Goal: Book appointment/travel/reservation

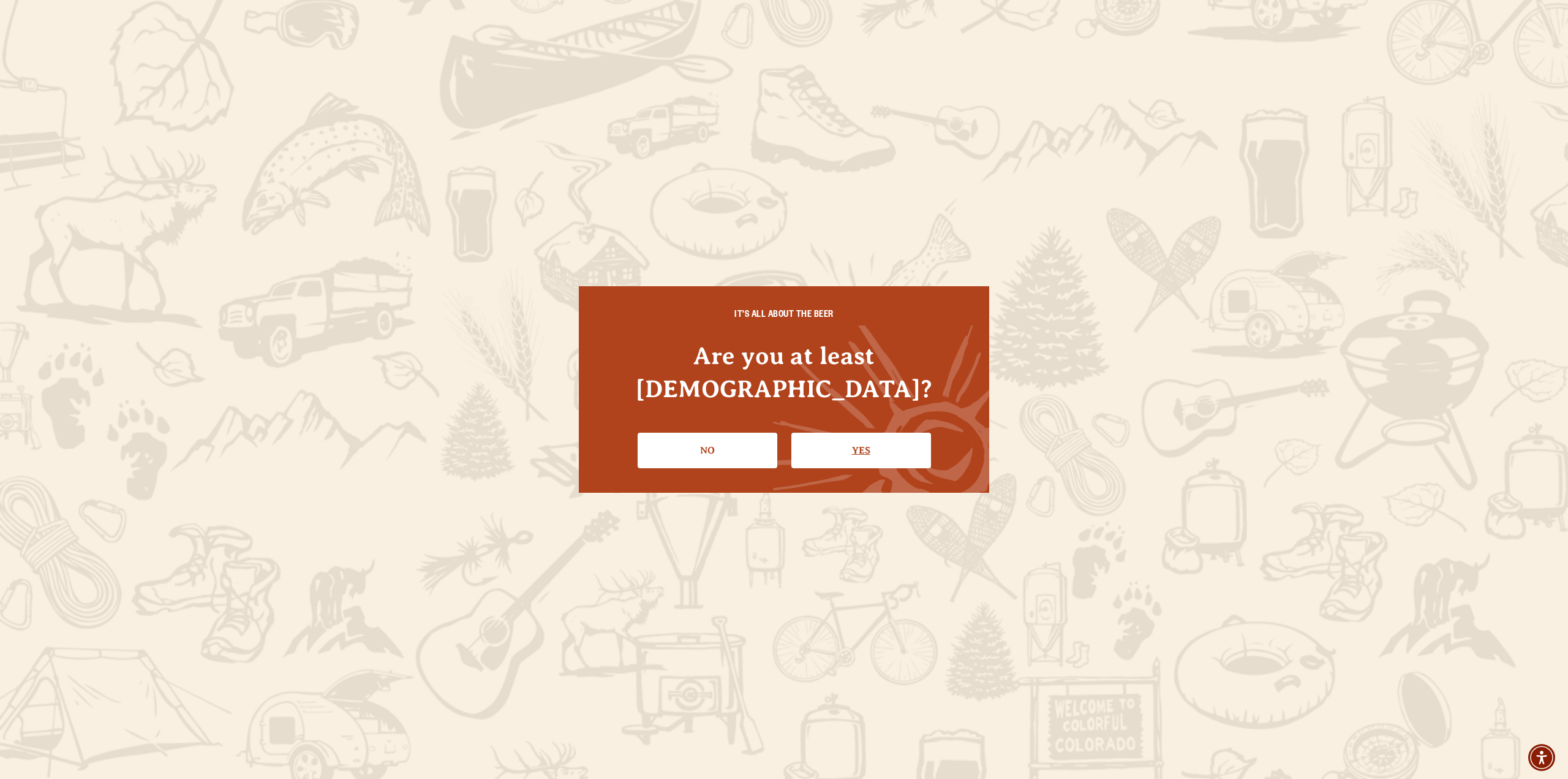
click at [849, 437] on link "Yes" at bounding box center [861, 451] width 140 height 35
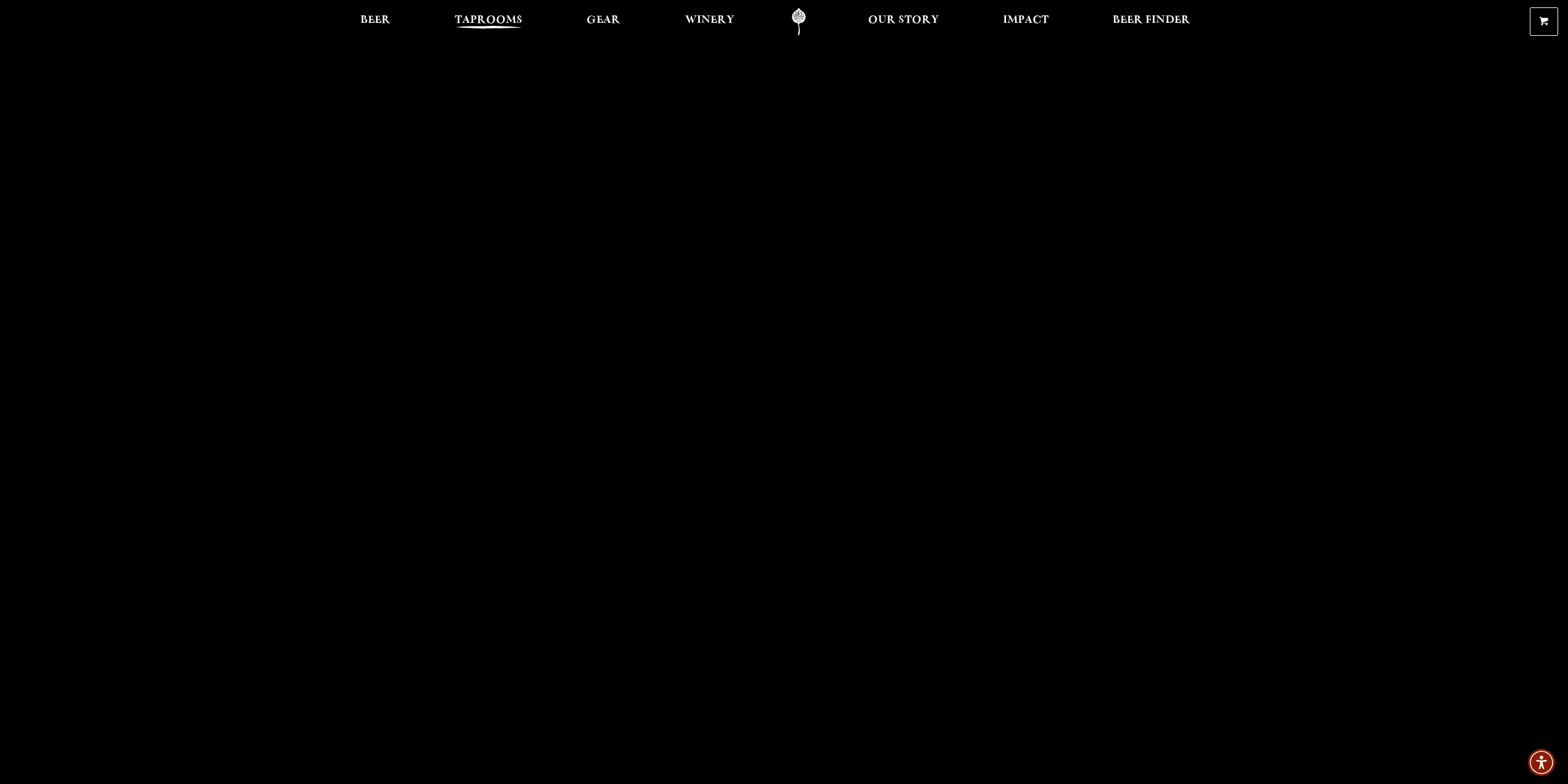
click at [470, 24] on span "Taprooms" at bounding box center [489, 21] width 68 height 10
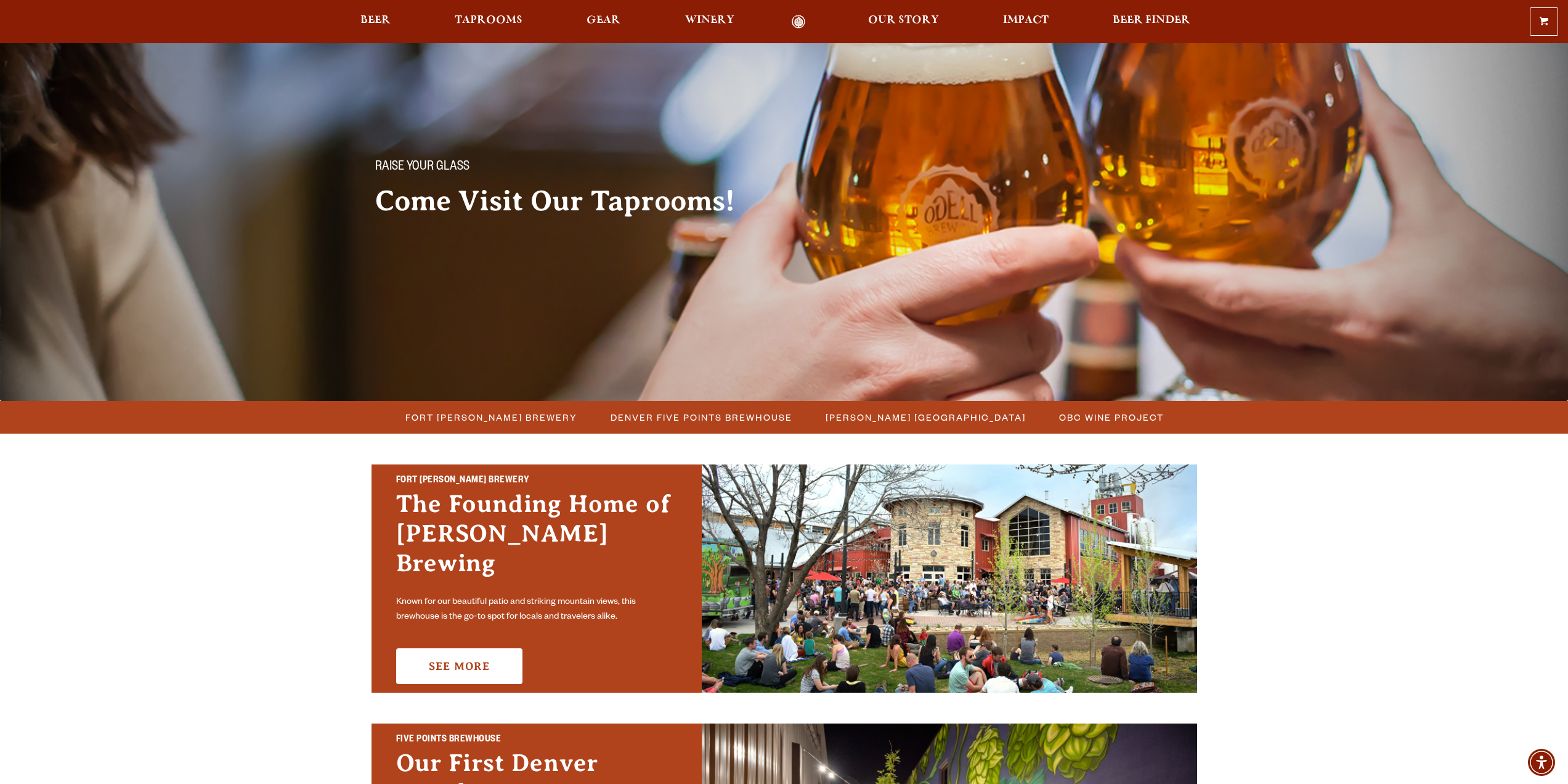
scroll to position [247, 0]
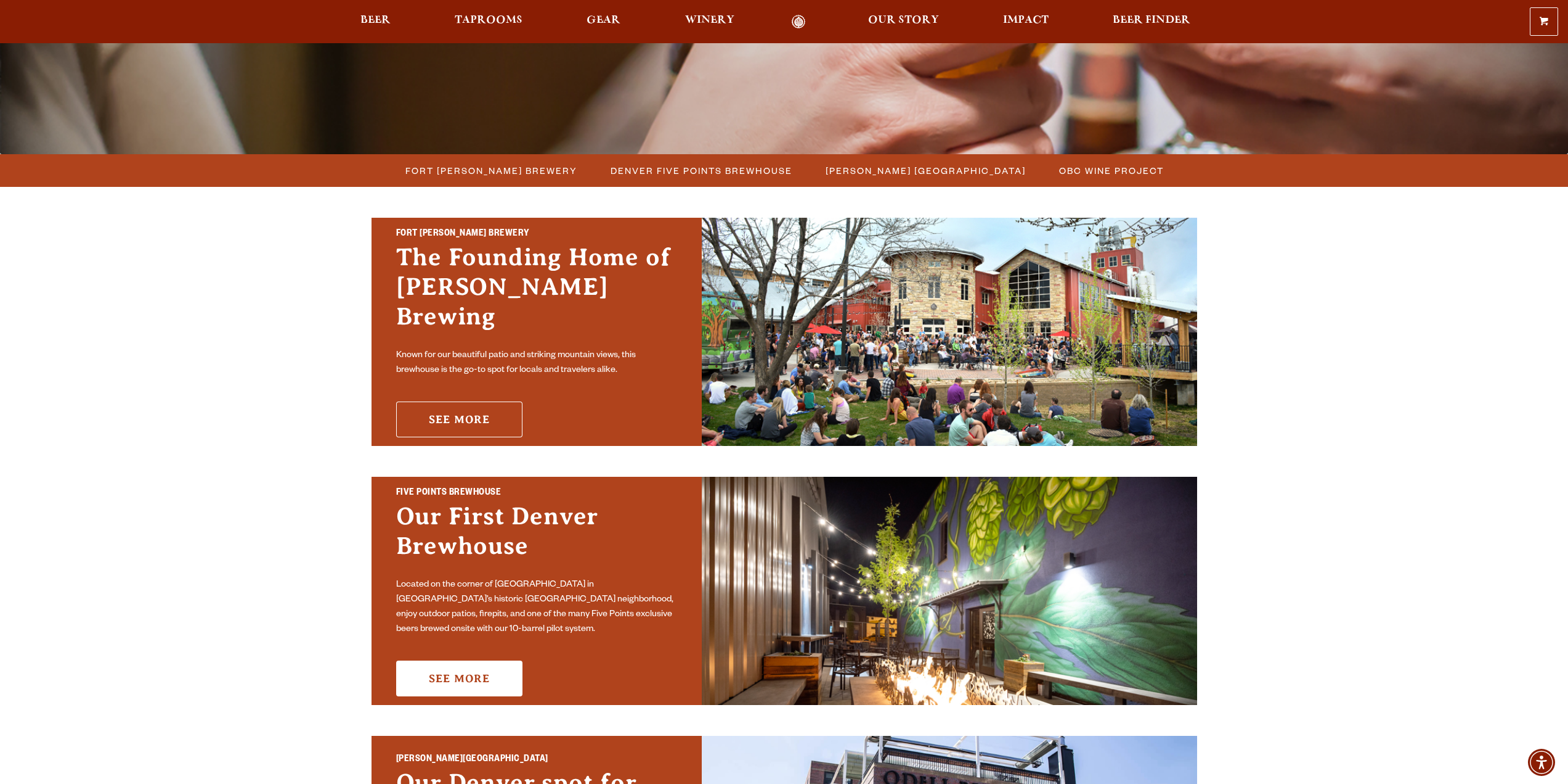
click at [462, 401] on link "See More" at bounding box center [459, 419] width 127 height 35
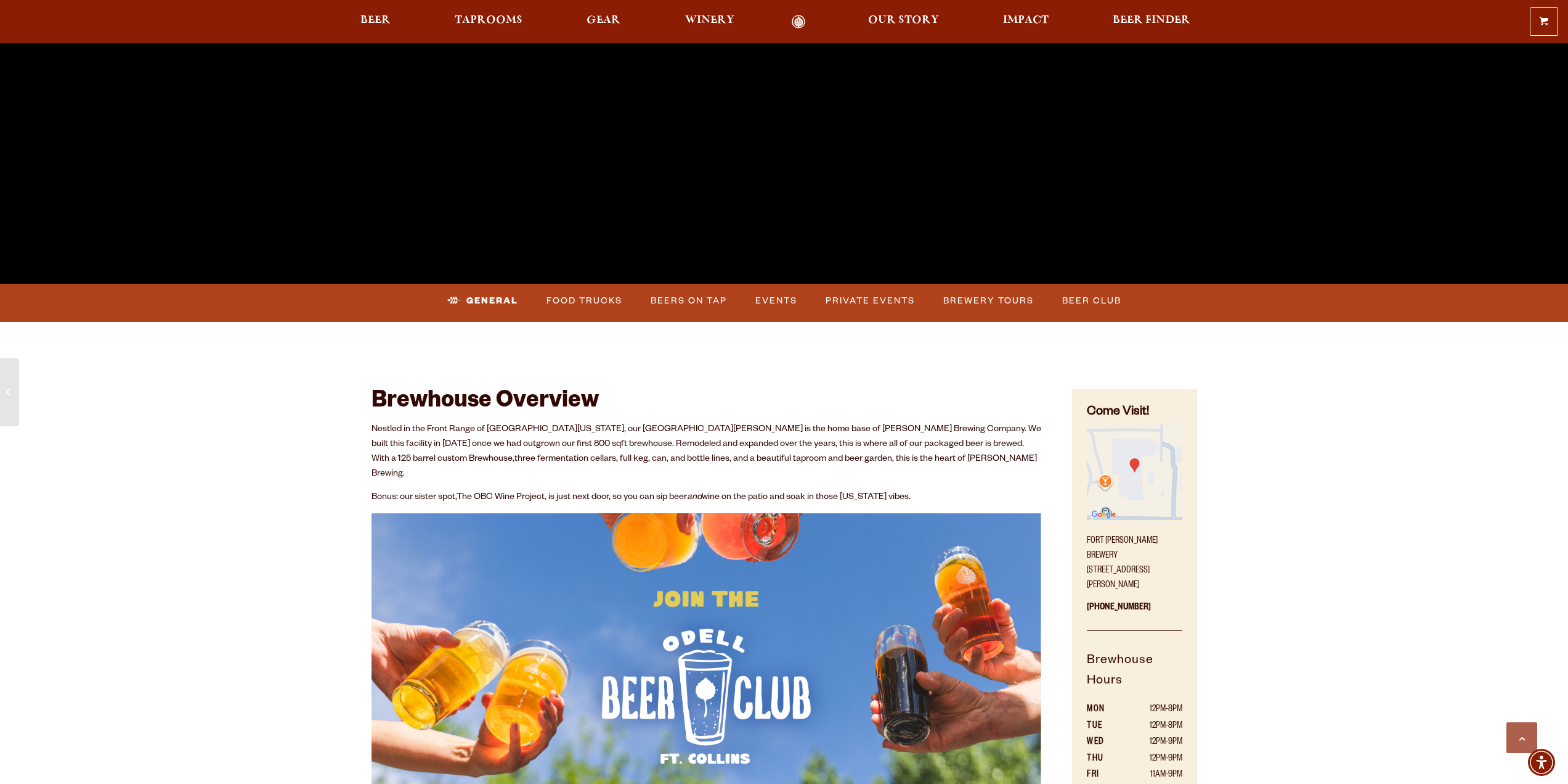
scroll to position [370, 0]
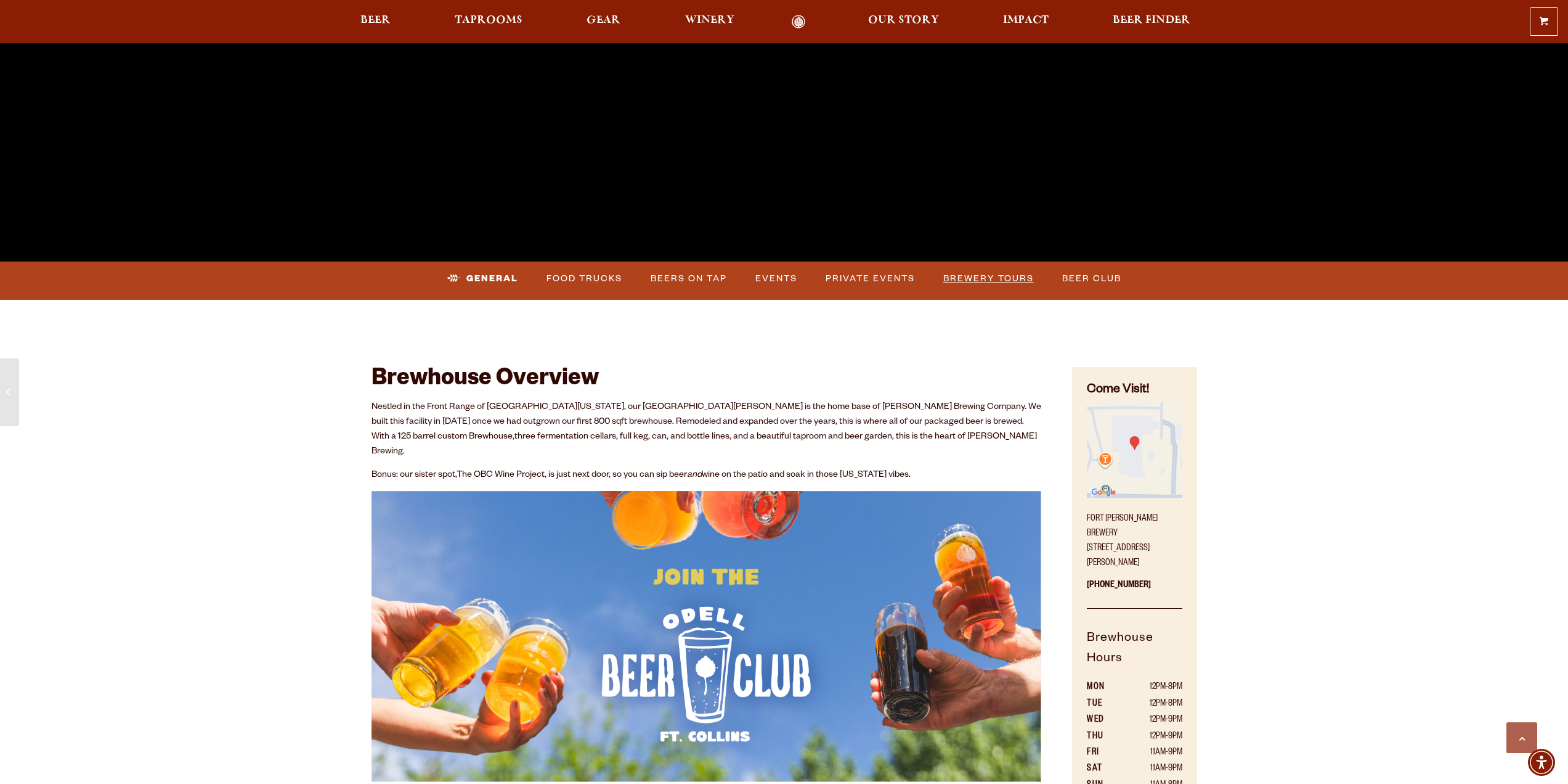
click at [969, 281] on link "Brewery Tours" at bounding box center [989, 278] width 100 height 29
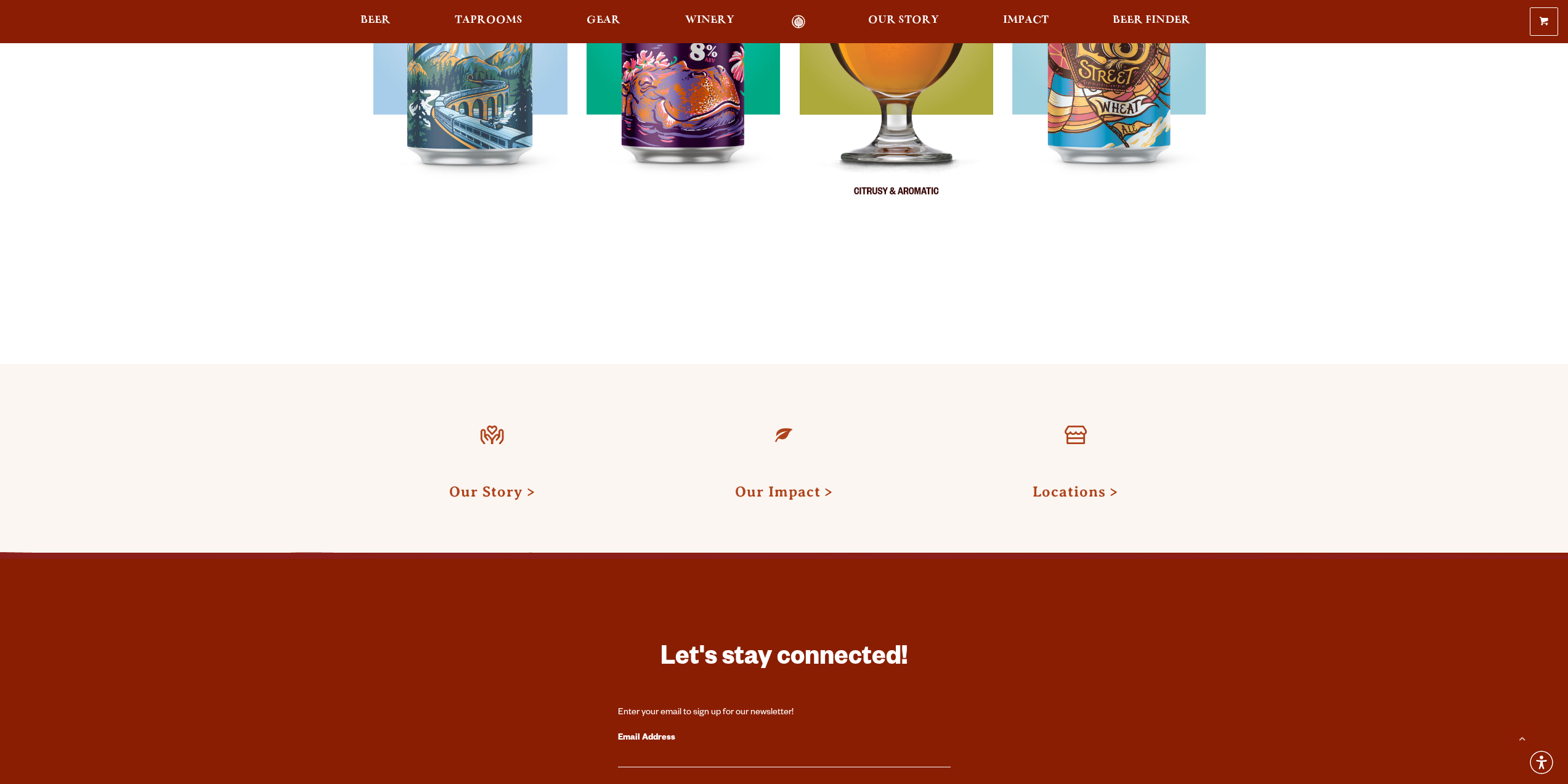
scroll to position [1049, 0]
